Goal: Task Accomplishment & Management: Manage account settings

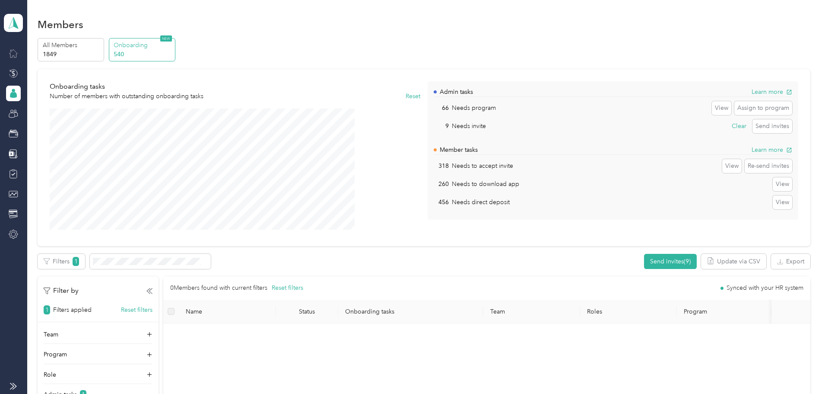
click at [13, 58] on div at bounding box center [13, 53] width 15 height 16
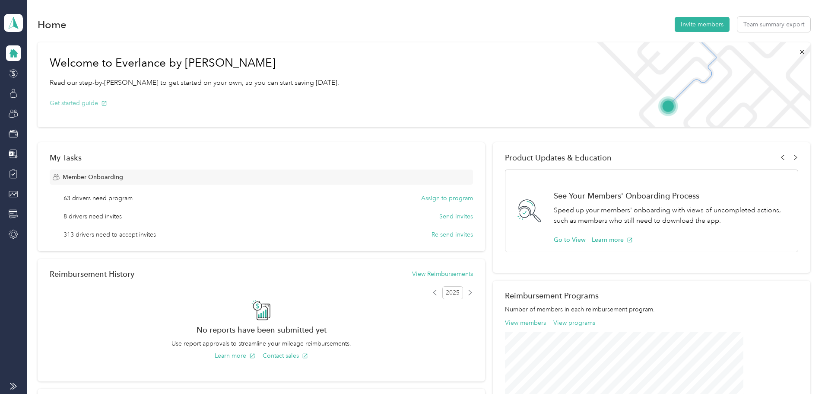
click at [107, 99] on button "Get started guide" at bounding box center [78, 103] width 57 height 9
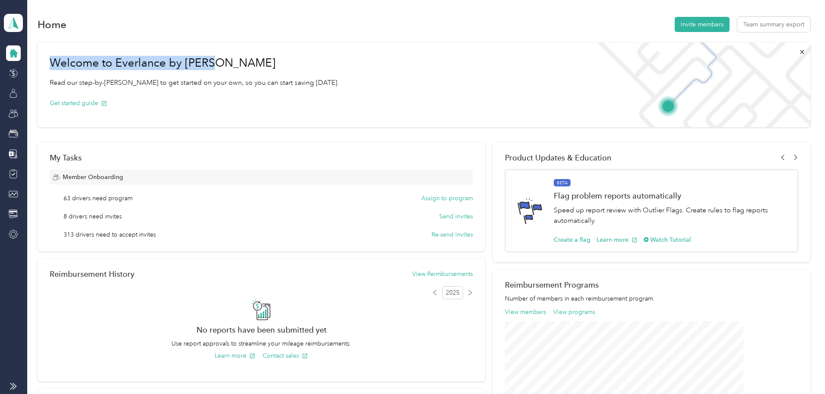
drag, startPoint x: 117, startPoint y: 62, endPoint x: 284, endPoint y: 67, distance: 166.9
click at [284, 67] on h1 "Welcome to Everlance by [PERSON_NAME]" at bounding box center [195, 63] width 290 height 14
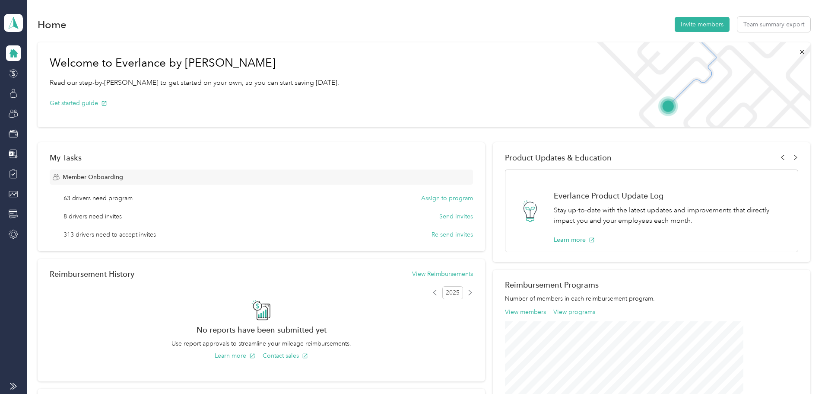
click at [414, 125] on div "Welcome to Everlance by Motus Read our step-by-[PERSON_NAME] to get started on …" at bounding box center [424, 84] width 773 height 85
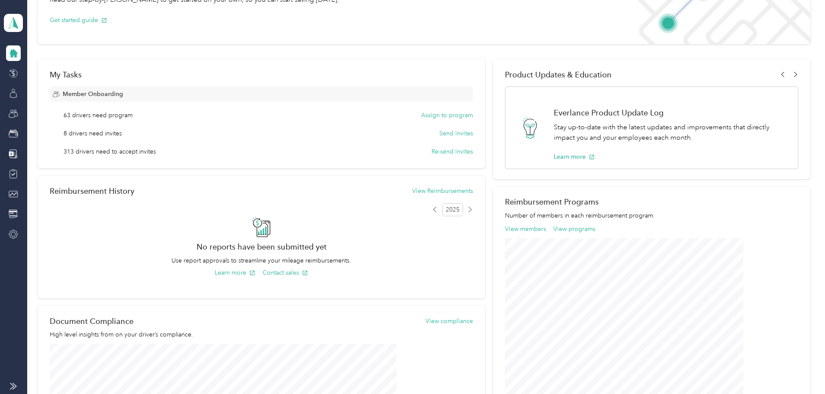
scroll to position [86, 0]
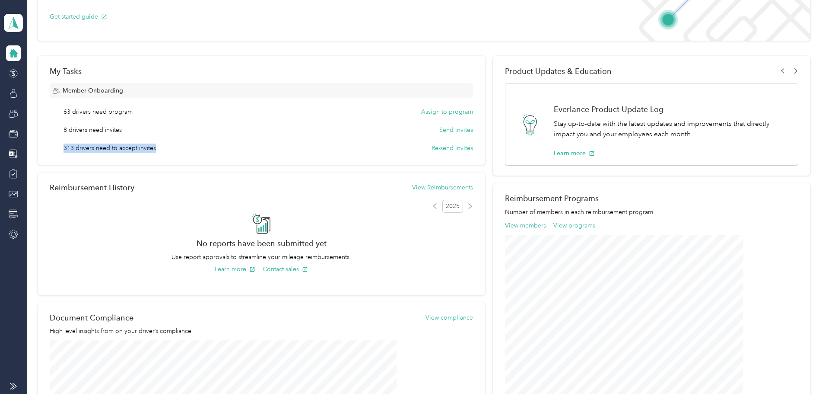
drag, startPoint x: 127, startPoint y: 149, endPoint x: 246, endPoint y: 154, distance: 119.0
click at [246, 154] on div "My Tasks Member Onboarding 63 drivers need program Assign to program 8 drivers …" at bounding box center [262, 110] width 448 height 109
